Goal: Task Accomplishment & Management: Use online tool/utility

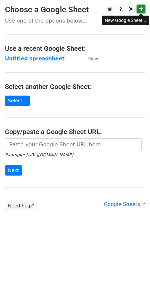
click at [143, 7] on link at bounding box center [141, 9] width 8 height 8
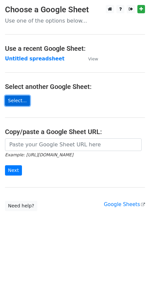
click at [25, 98] on link "Select..." at bounding box center [17, 101] width 25 height 10
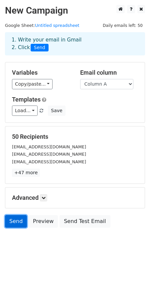
click at [14, 228] on link "Send" at bounding box center [16, 221] width 22 height 13
click at [21, 218] on link "Send" at bounding box center [16, 221] width 22 height 13
